Goal: Task Accomplishment & Management: Complete application form

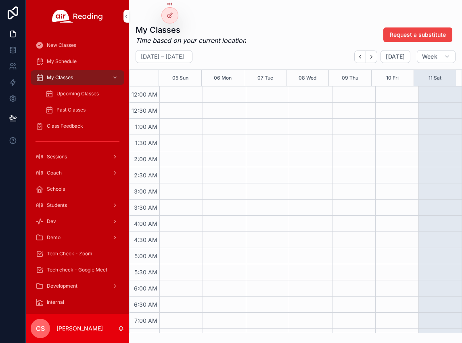
click at [64, 170] on div "Coach" at bounding box center [78, 172] width 84 height 13
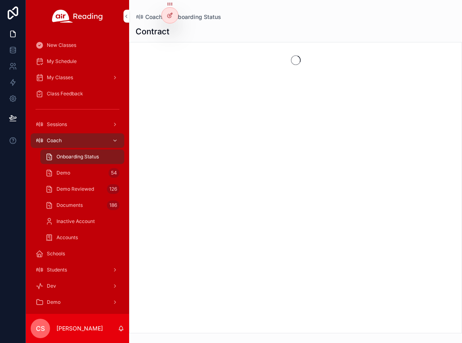
click at [66, 171] on span "Demo" at bounding box center [64, 173] width 14 height 6
